Goal: Navigation & Orientation: Find specific page/section

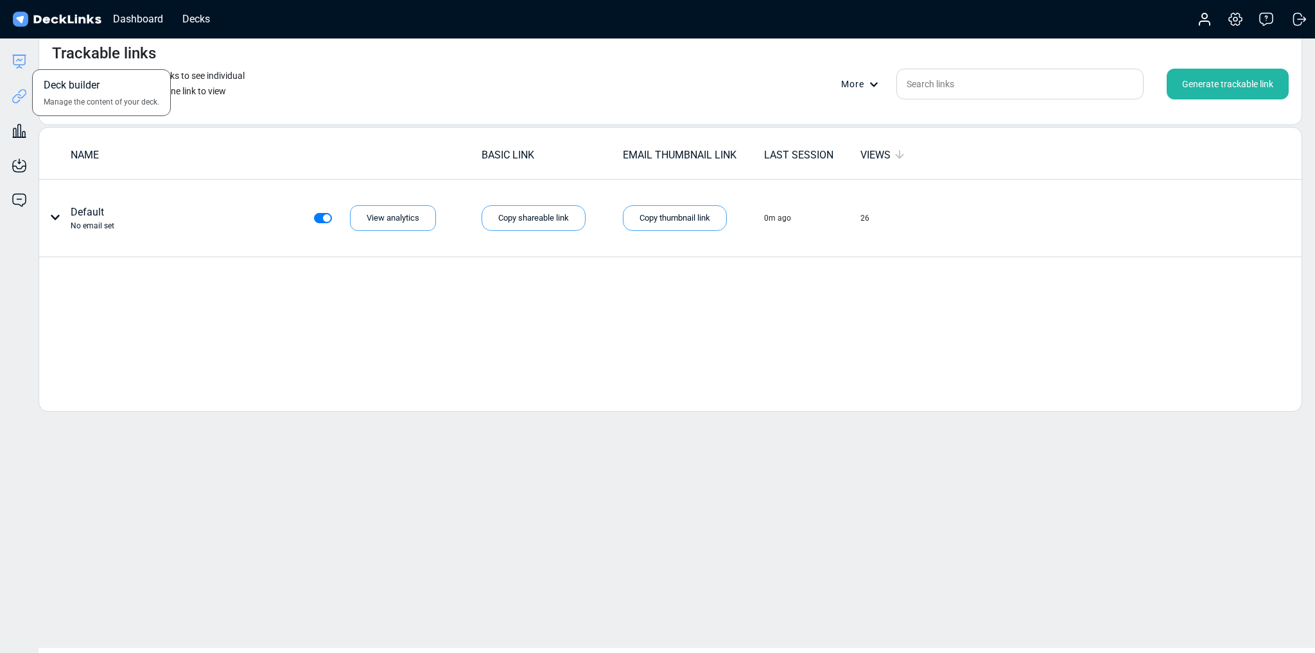
click at [19, 63] on icon at bounding box center [19, 61] width 15 height 15
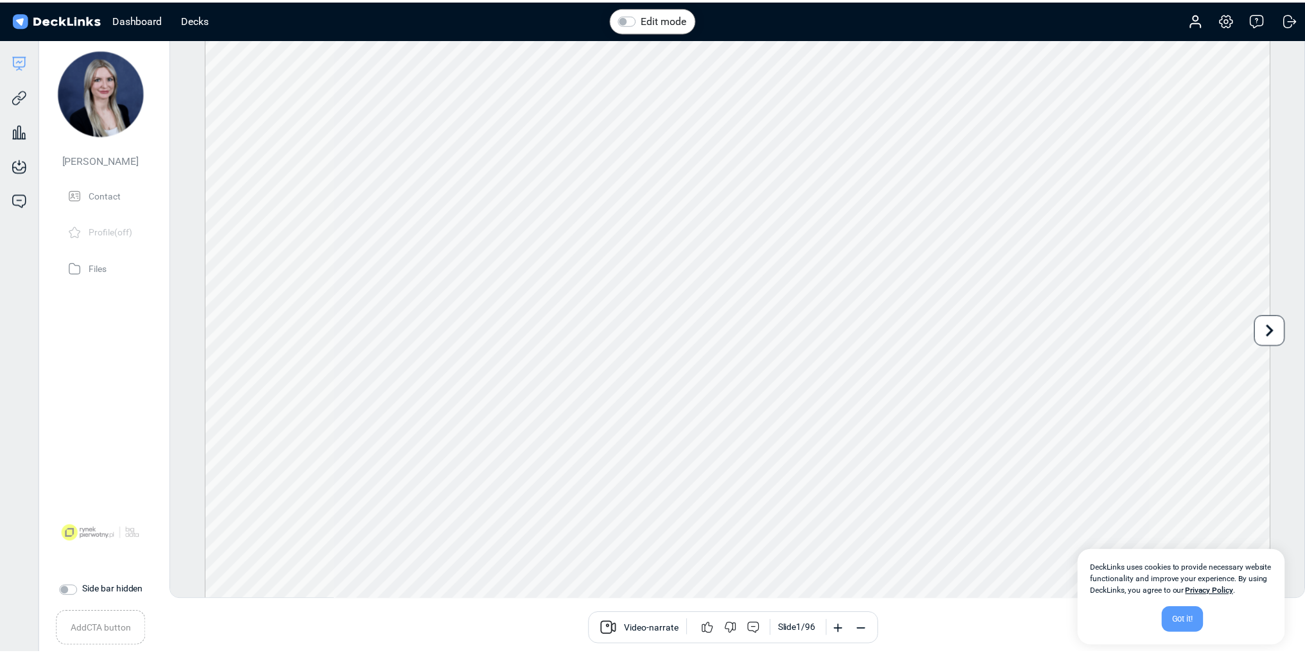
scroll to position [15, 0]
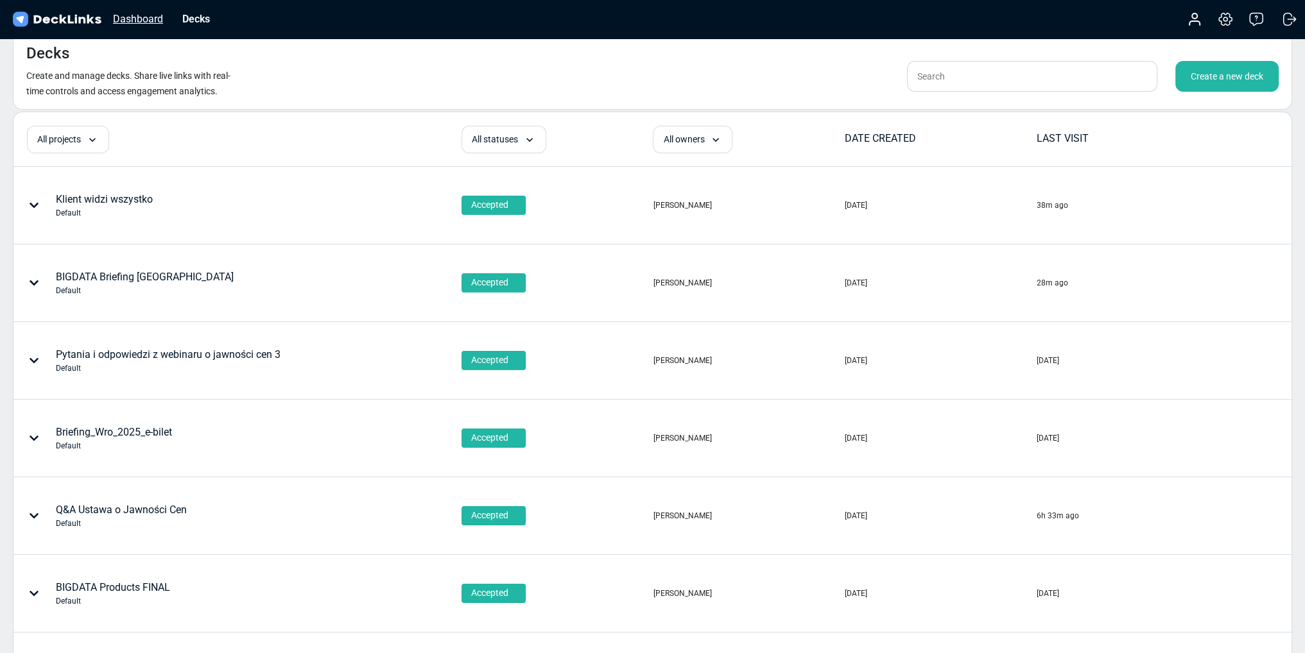
click at [140, 23] on div "Dashboard" at bounding box center [138, 19] width 63 height 16
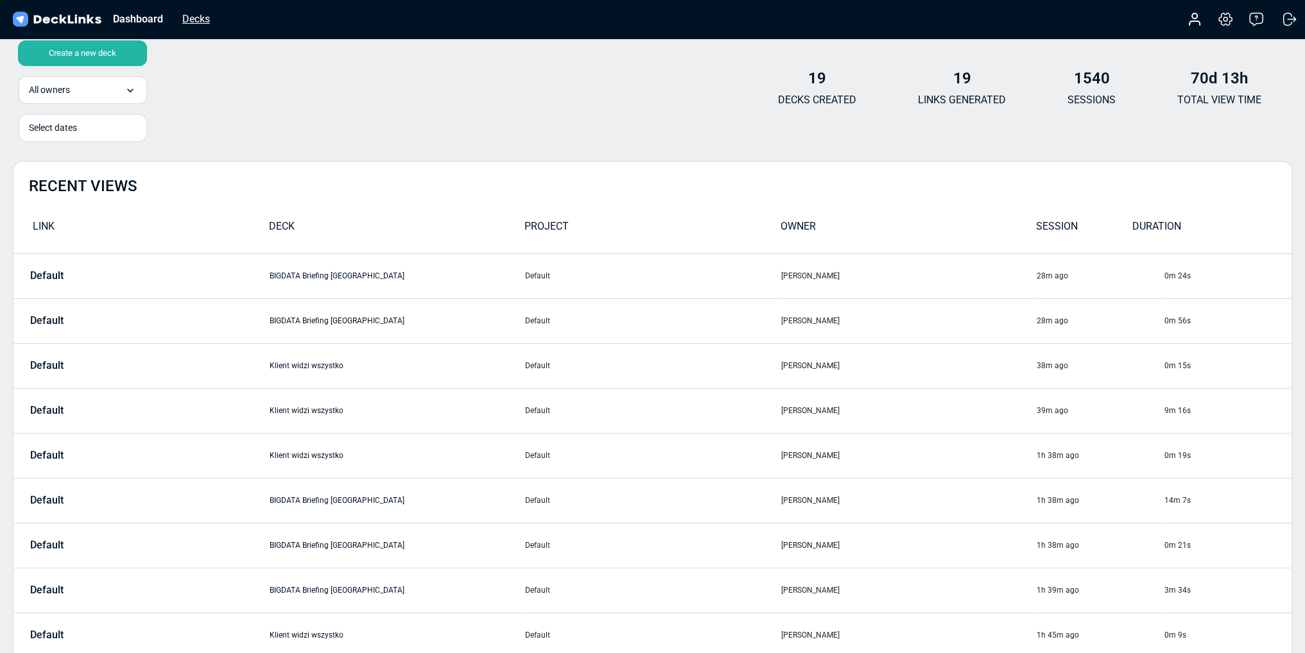
click at [196, 16] on div "Decks" at bounding box center [196, 19] width 40 height 16
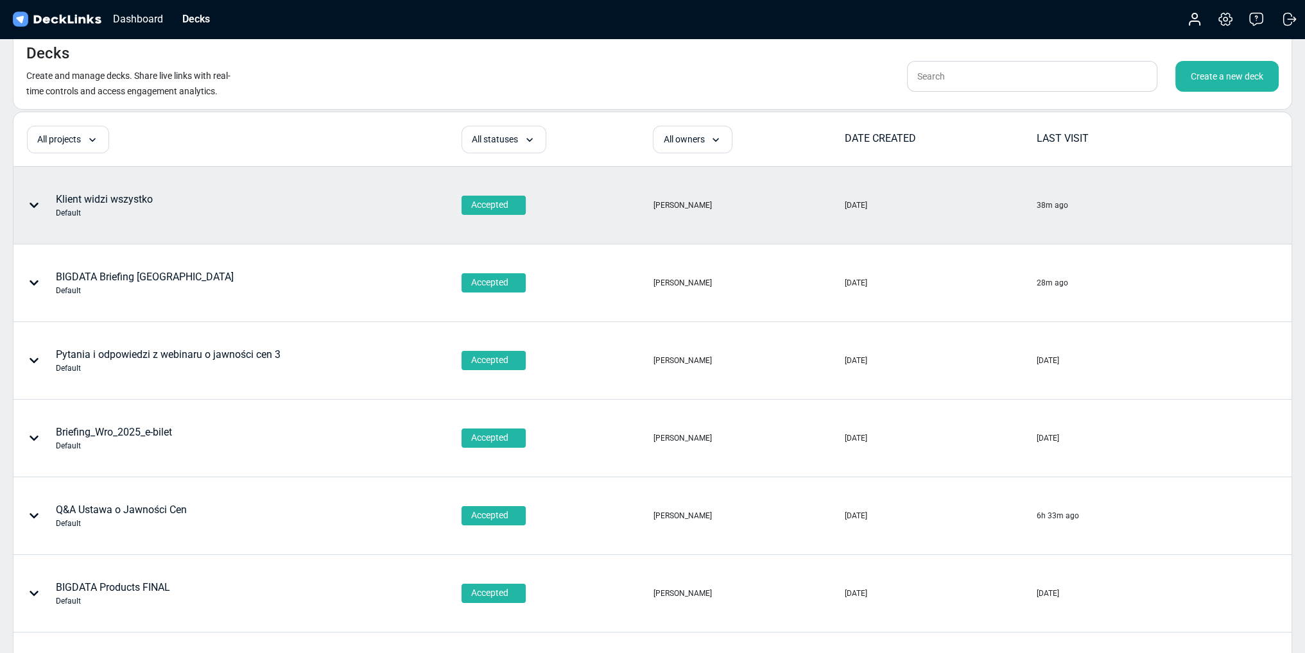
click at [92, 205] on div "Klient widzi wszystko Default" at bounding box center [104, 205] width 97 height 27
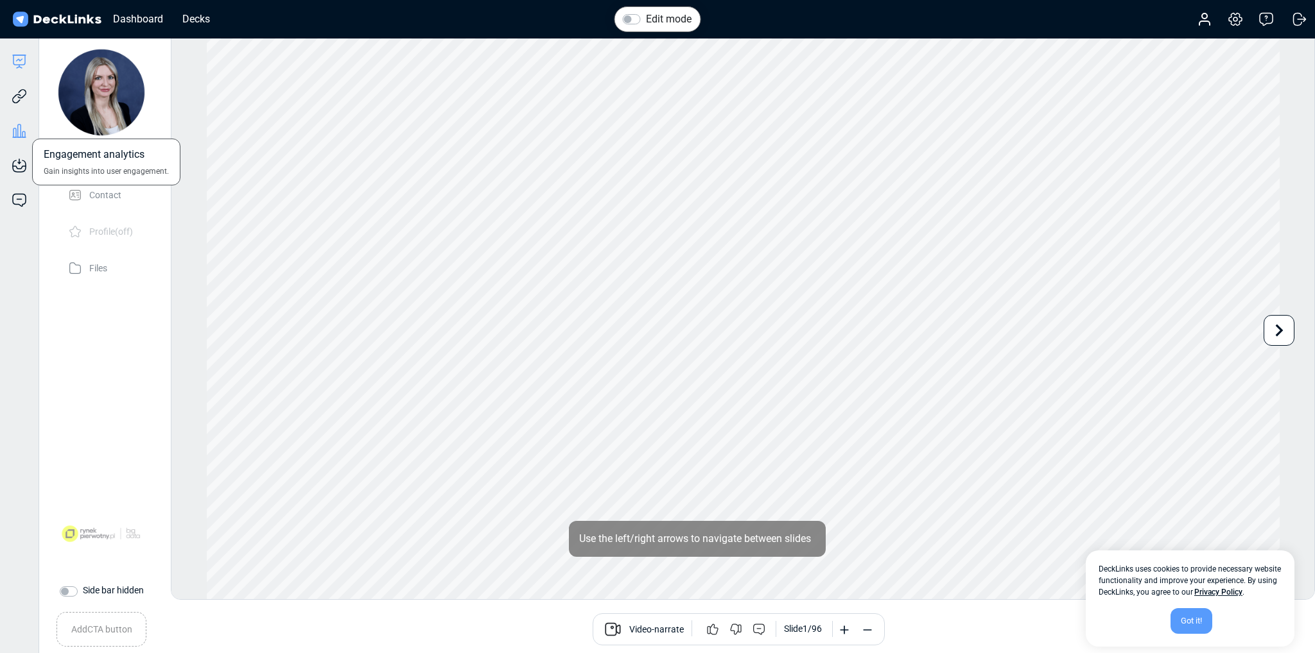
click at [19, 132] on icon at bounding box center [19, 130] width 15 height 15
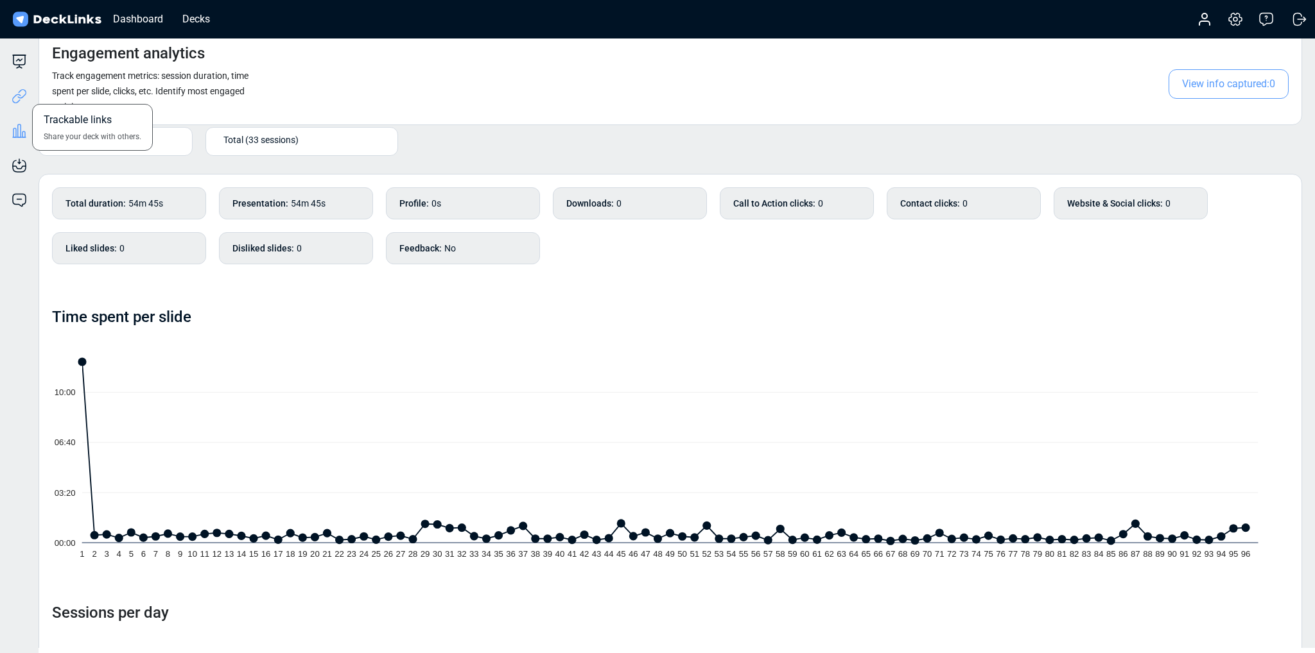
click at [19, 96] on icon at bounding box center [19, 96] width 15 height 15
